Goal: Information Seeking & Learning: Learn about a topic

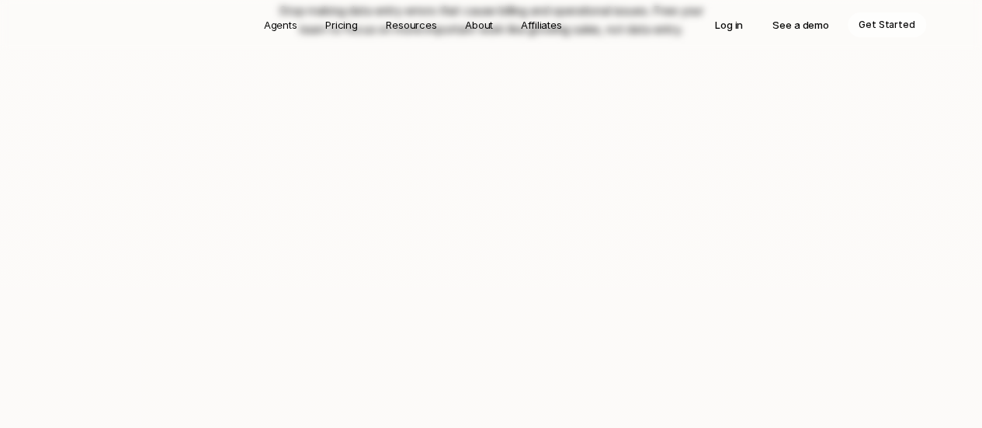
scroll to position [1302, 0]
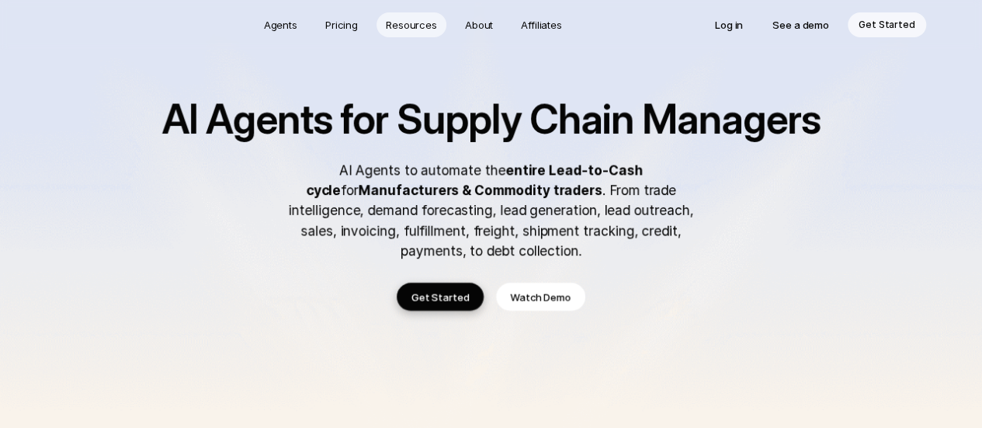
click at [410, 27] on p "Resources" at bounding box center [411, 25] width 51 height 16
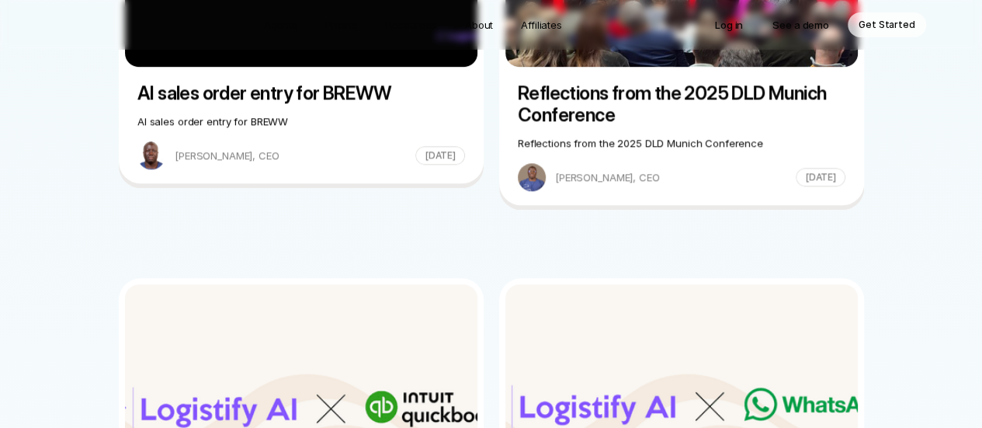
scroll to position [774, 0]
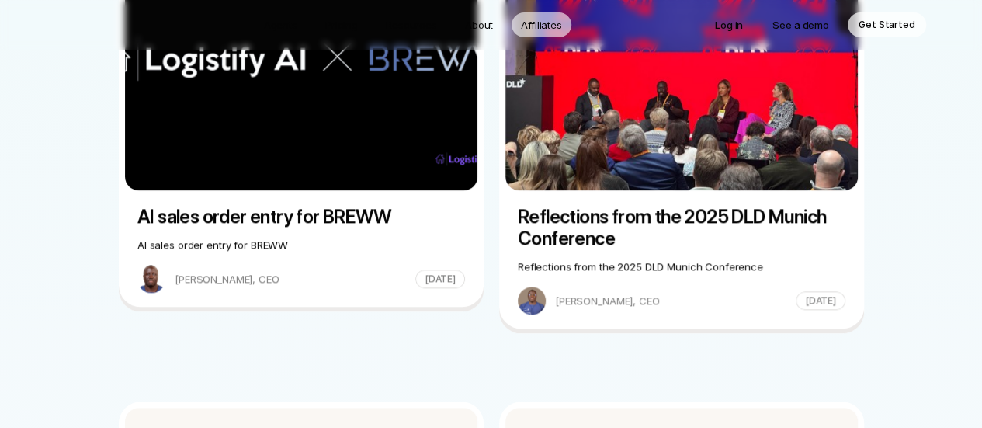
click at [550, 25] on p "Affiliates" at bounding box center [541, 25] width 41 height 16
click at [666, 200] on div "Reflections from the 2025 DLD Munich Conference Reflections from the 2025 DLD M…" at bounding box center [682, 128] width 353 height 373
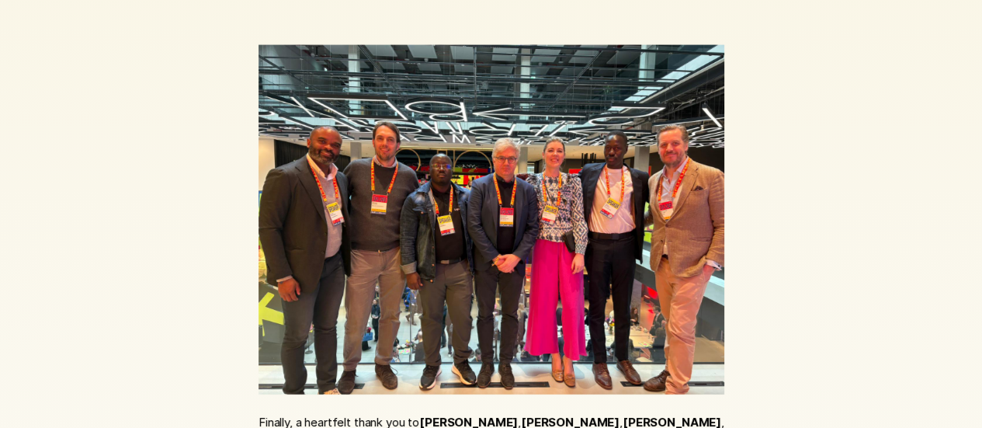
scroll to position [1911, 0]
